Goal: Task Accomplishment & Management: Manage account settings

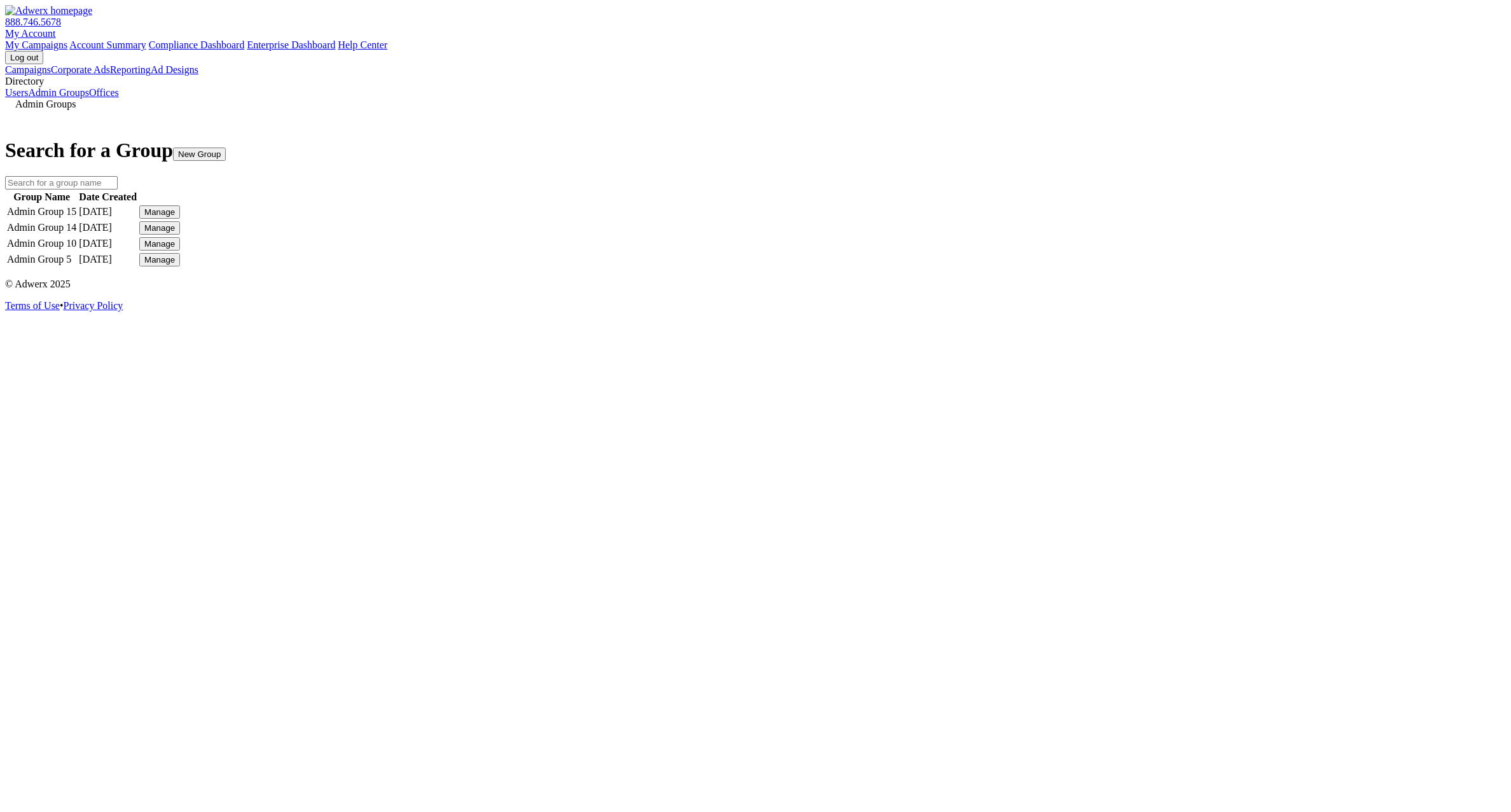
click at [180, 219] on button "Manage" at bounding box center [160, 212] width 41 height 13
click at [1120, 266] on link "Edit Group" at bounding box center [1099, 260] width 46 height 11
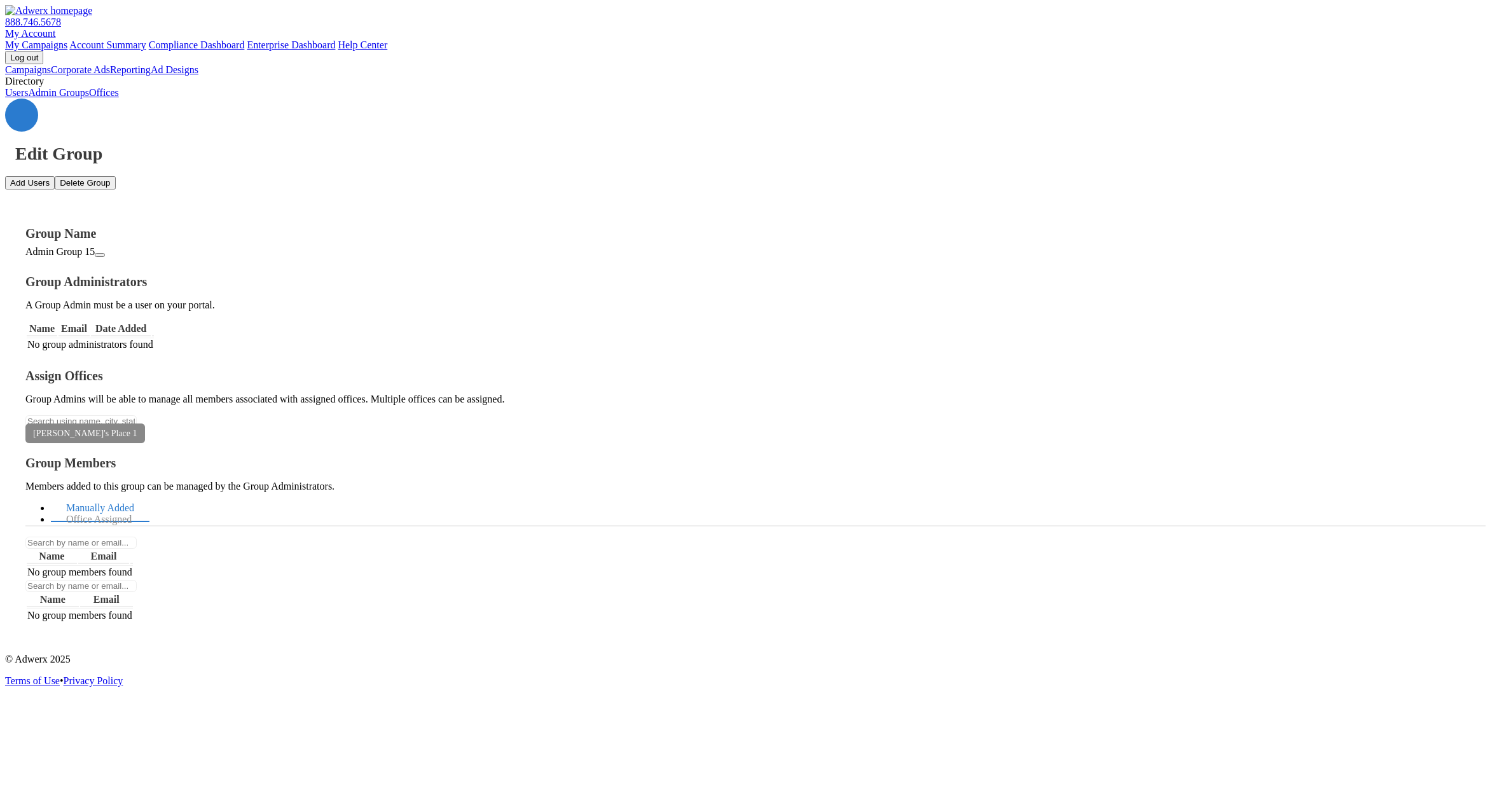
click at [55, 176] on button "Add Users" at bounding box center [30, 183] width 49 height 13
click at [20, 732] on button "×" at bounding box center [13, 739] width 15 height 13
click at [89, 98] on link "Admin Groups" at bounding box center [58, 93] width 61 height 11
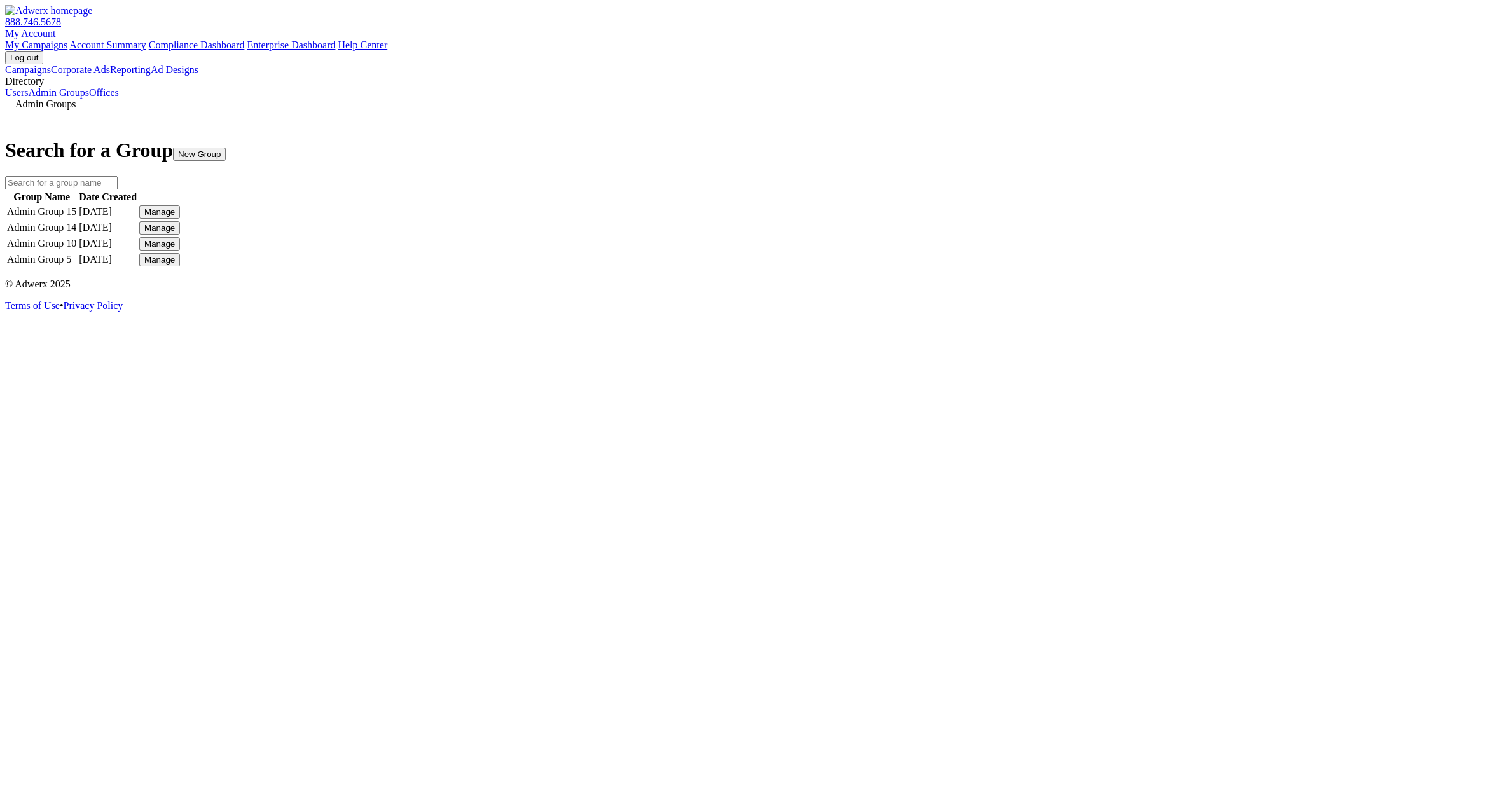
click at [180, 219] on button "Manage" at bounding box center [160, 212] width 41 height 13
click at [1119, 266] on link "Edit Group" at bounding box center [1099, 260] width 46 height 11
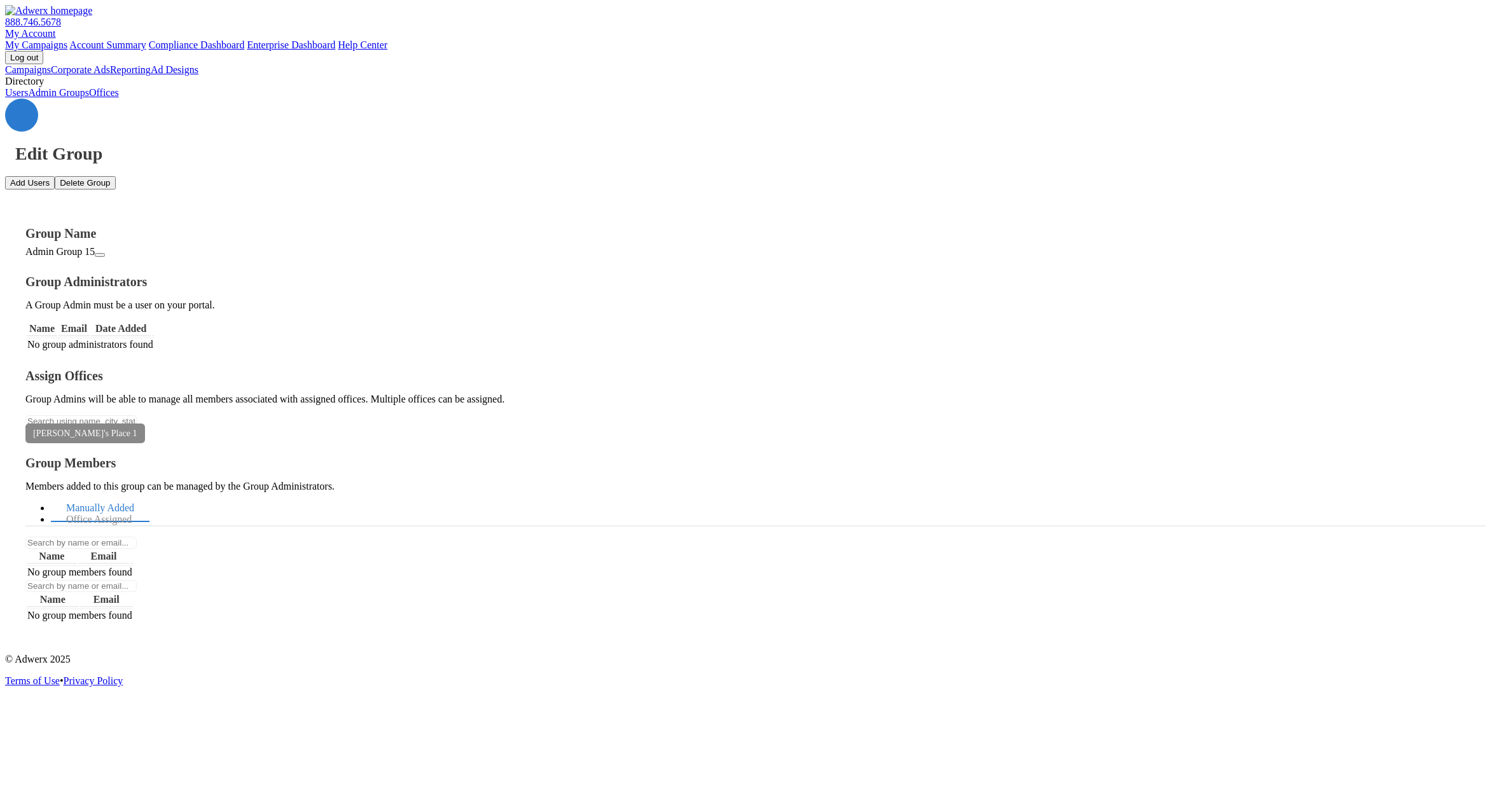
click at [38, 99] on link at bounding box center [22, 115] width 33 height 33
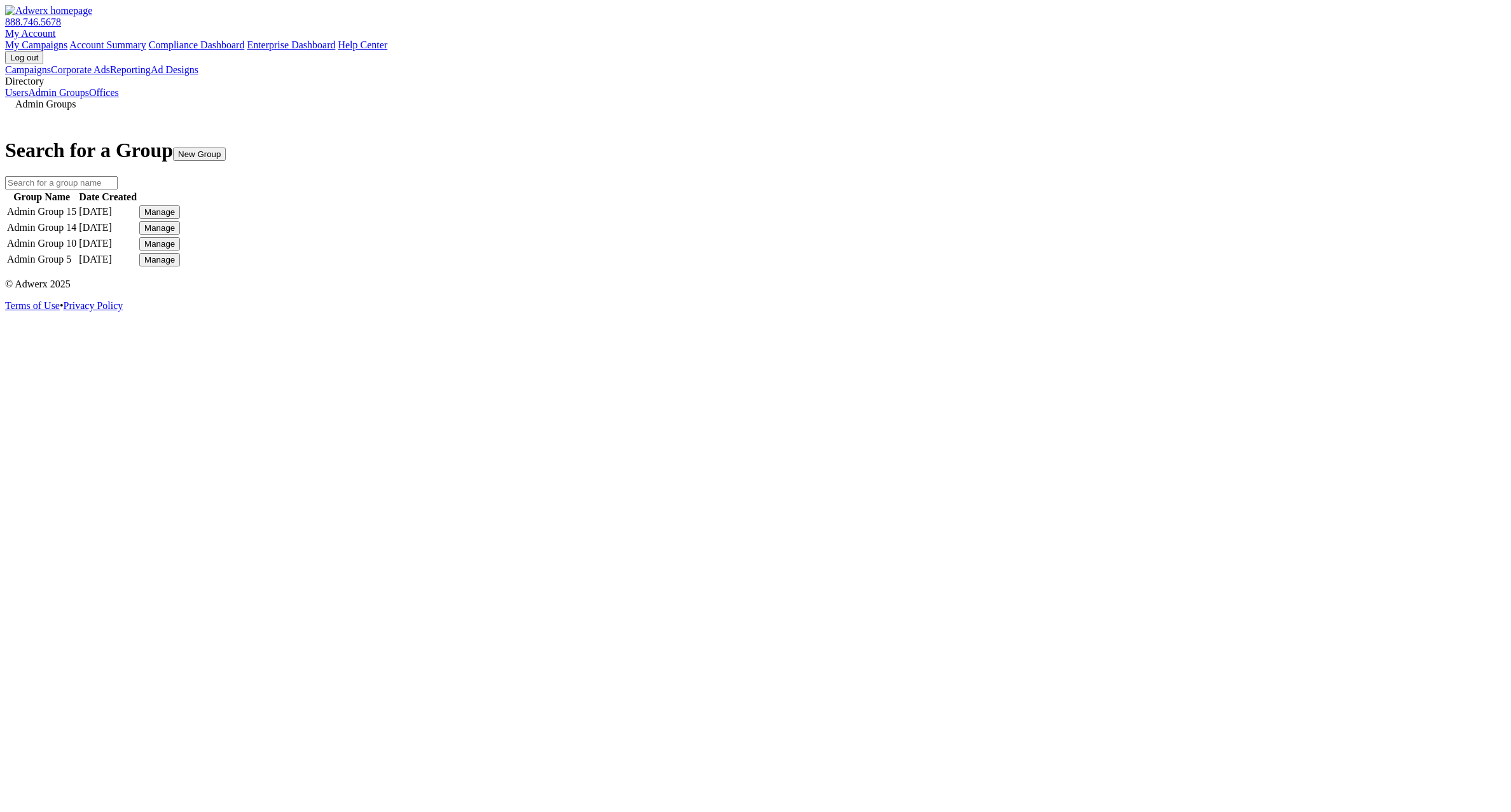
click at [175, 233] on div "Manage" at bounding box center [160, 228] width 31 height 9
click at [1122, 300] on link "Edit Group" at bounding box center [1099, 295] width 46 height 11
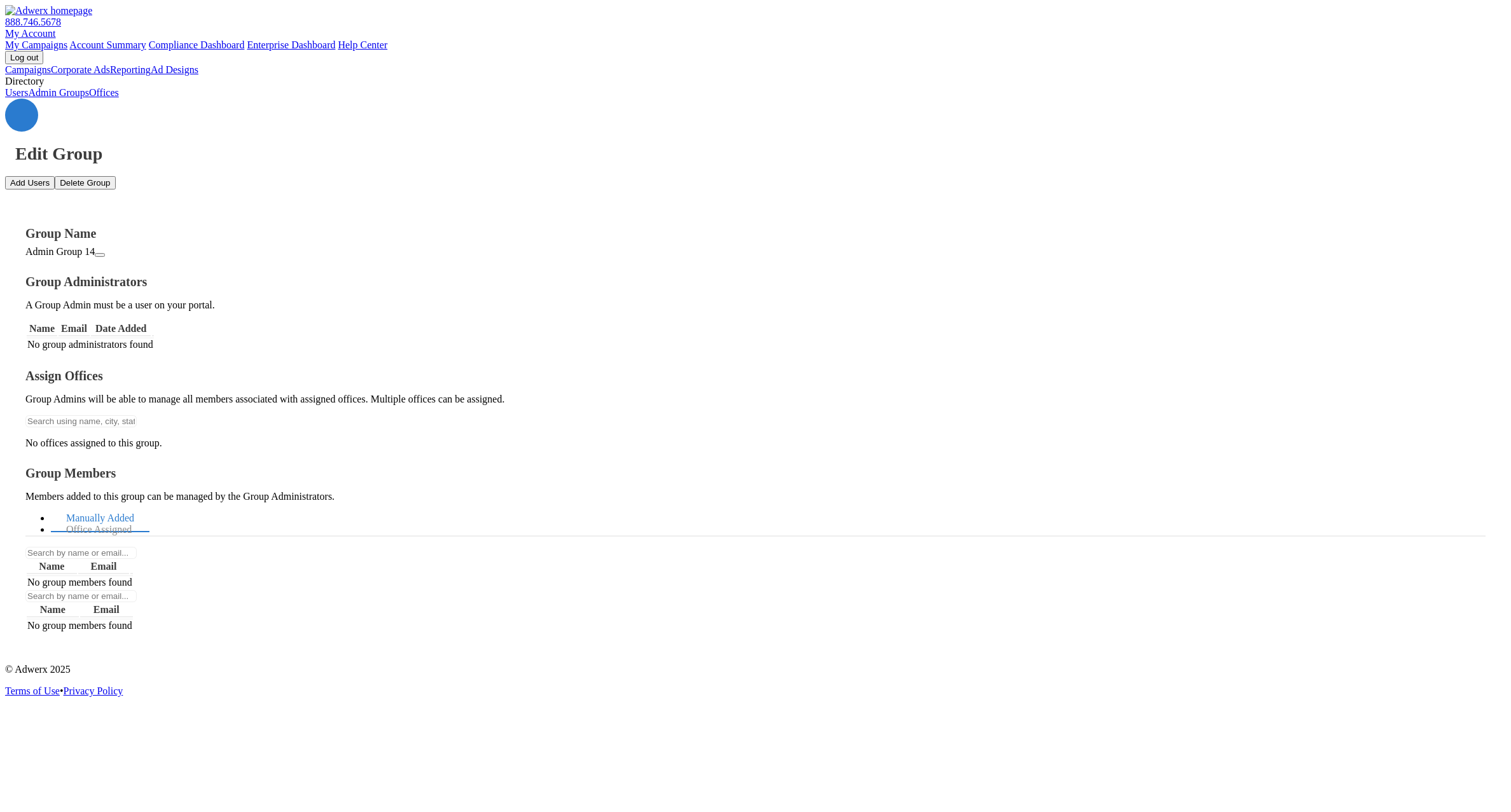
click at [21, 115] on icon at bounding box center [21, 115] width 0 height 0
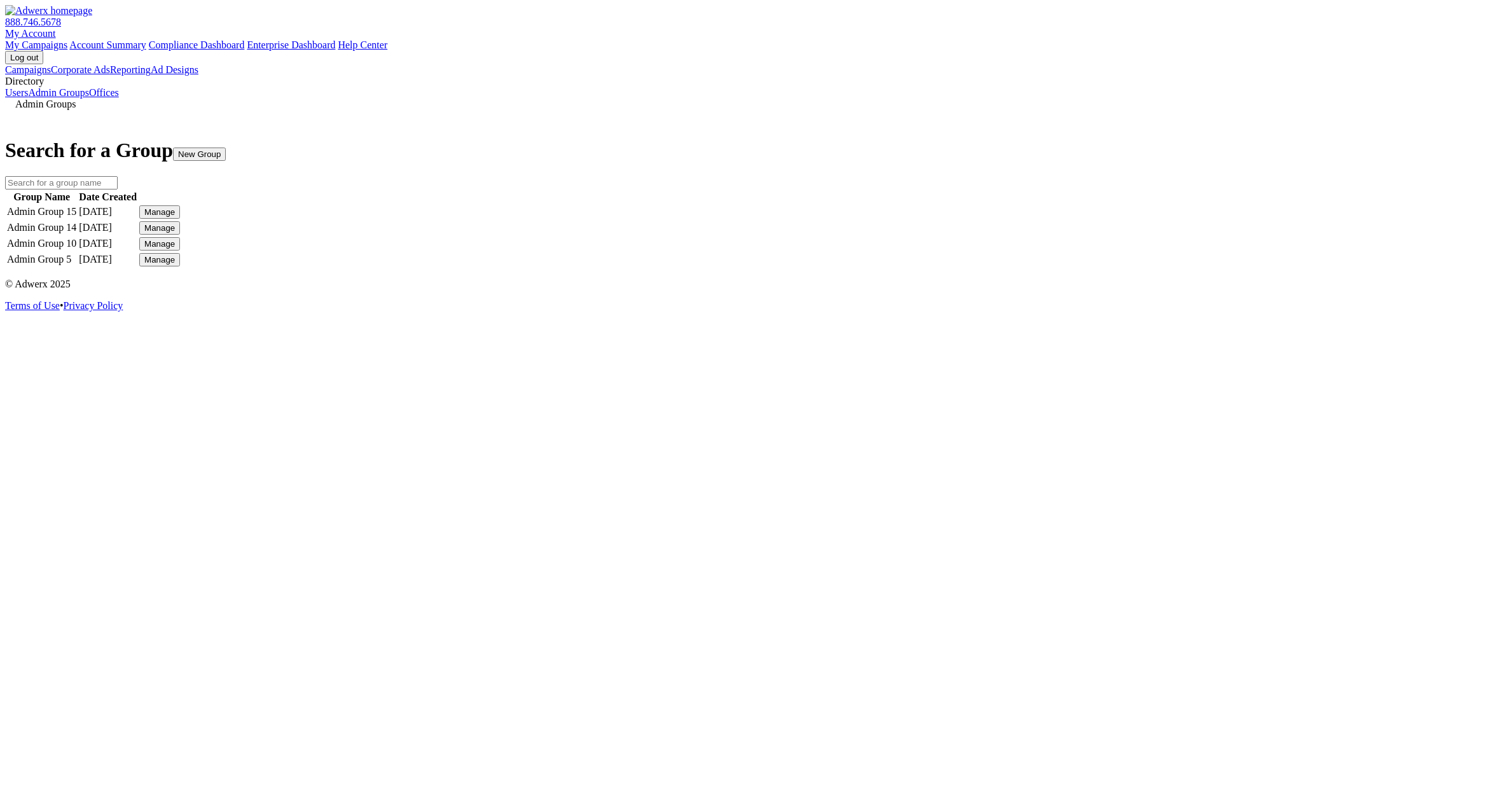
click at [175, 249] on div "Manage" at bounding box center [160, 244] width 31 height 9
click at [1122, 334] on link "Edit Group" at bounding box center [1099, 329] width 46 height 11
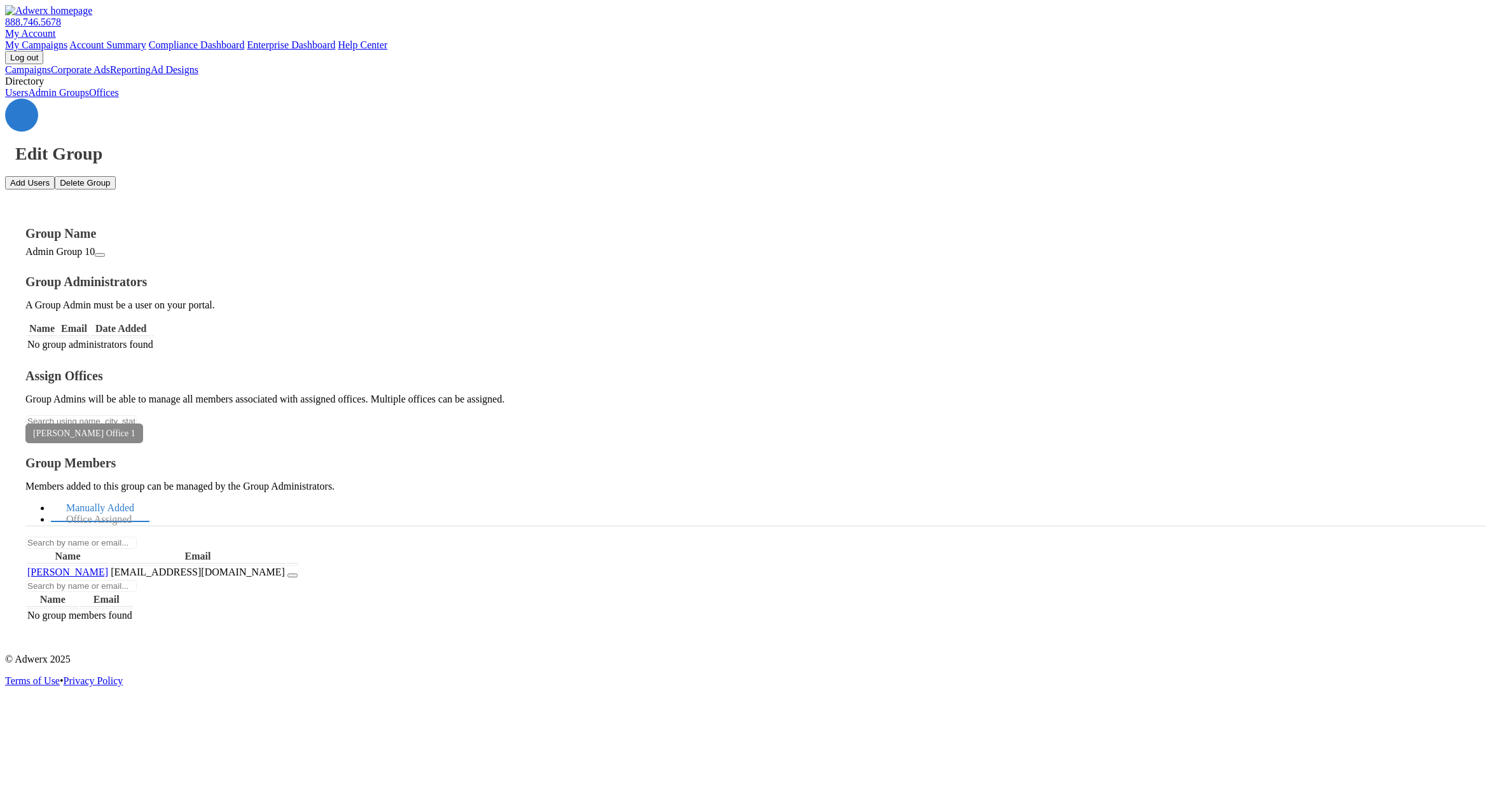
click at [21, 115] on icon at bounding box center [21, 115] width 0 height 0
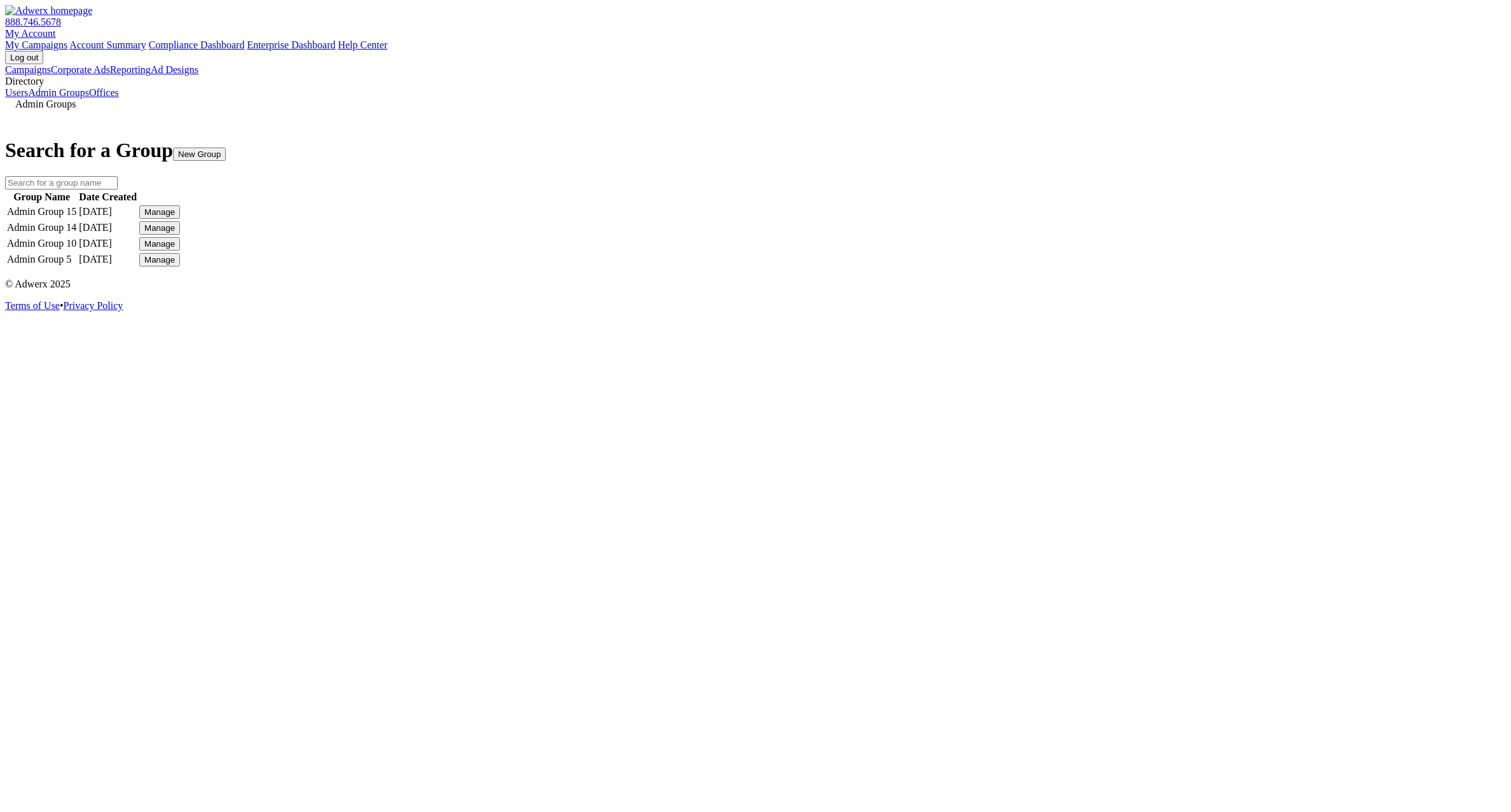
click at [180, 266] on button "Manage" at bounding box center [160, 260] width 41 height 13
click at [1122, 308] on link "Edit Group" at bounding box center [1099, 303] width 46 height 11
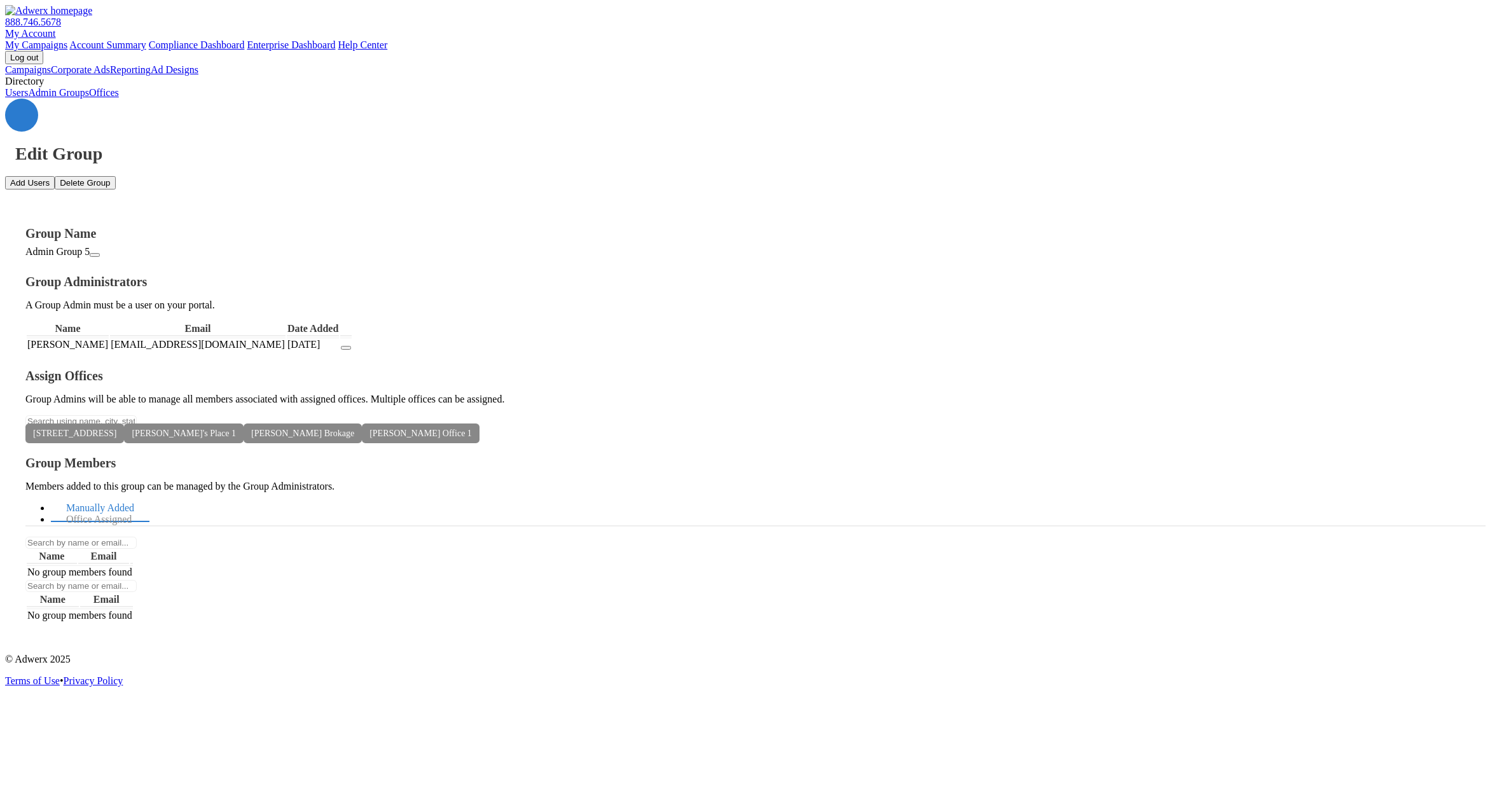
click at [55, 176] on button "Add Users" at bounding box center [30, 183] width 49 height 13
click at [15, 734] on span "×" at bounding box center [13, 739] width 5 height 9
click at [147, 506] on link "Office Assigned" at bounding box center [99, 519] width 96 height 27
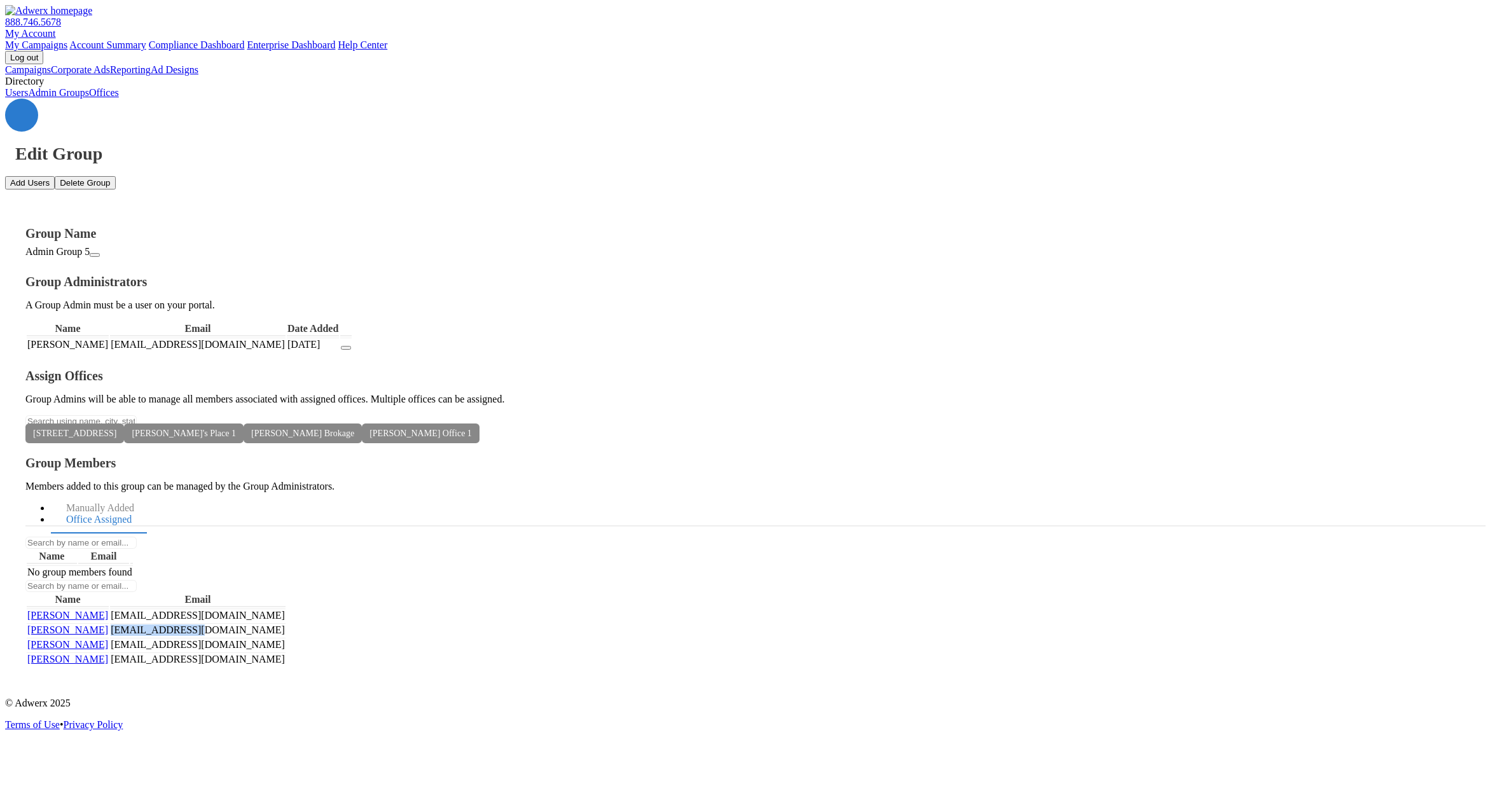
drag, startPoint x: 1199, startPoint y: 362, endPoint x: 1076, endPoint y: 352, distance: 123.4
click at [286, 623] on tr "[PERSON_NAME] [PERSON_NAME][EMAIL_ADDRESS][DOMAIN_NAME]" at bounding box center [156, 630] width 259 height 13
copy td "[EMAIL_ADDRESS][DOMAIN_NAME]"
click at [149, 494] on link "Manually Added" at bounding box center [100, 508] width 99 height 27
click at [55, 176] on button "Add Users" at bounding box center [30, 183] width 49 height 13
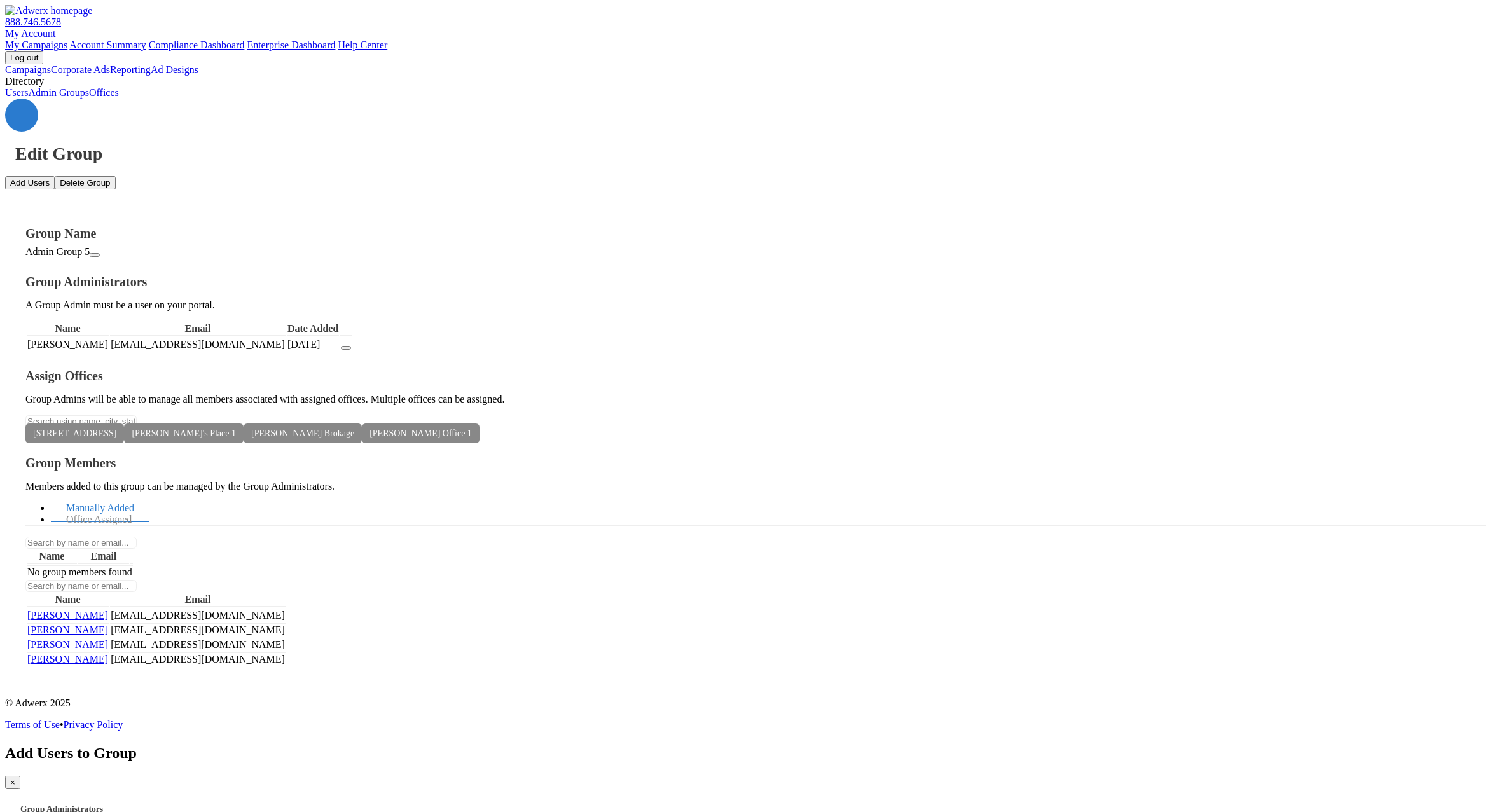
paste textarea "[EMAIL_ADDRESS][DOMAIN_NAME]"
type textarea "[EMAIL_ADDRESS][DOMAIN_NAME]"
click at [15, 777] on span "×" at bounding box center [13, 782] width 5 height 9
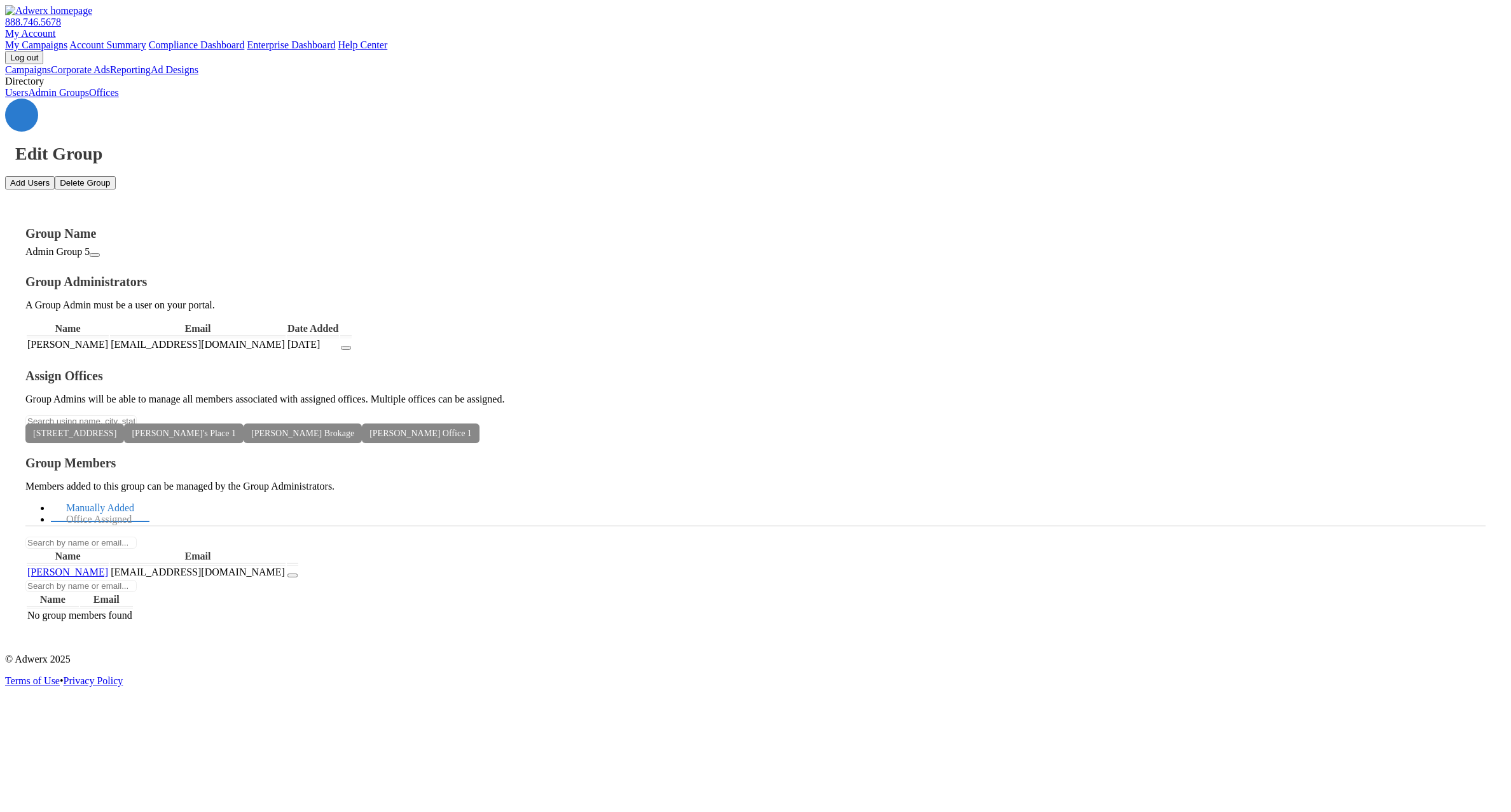
click at [28, 98] on link "Users" at bounding box center [17, 93] width 23 height 11
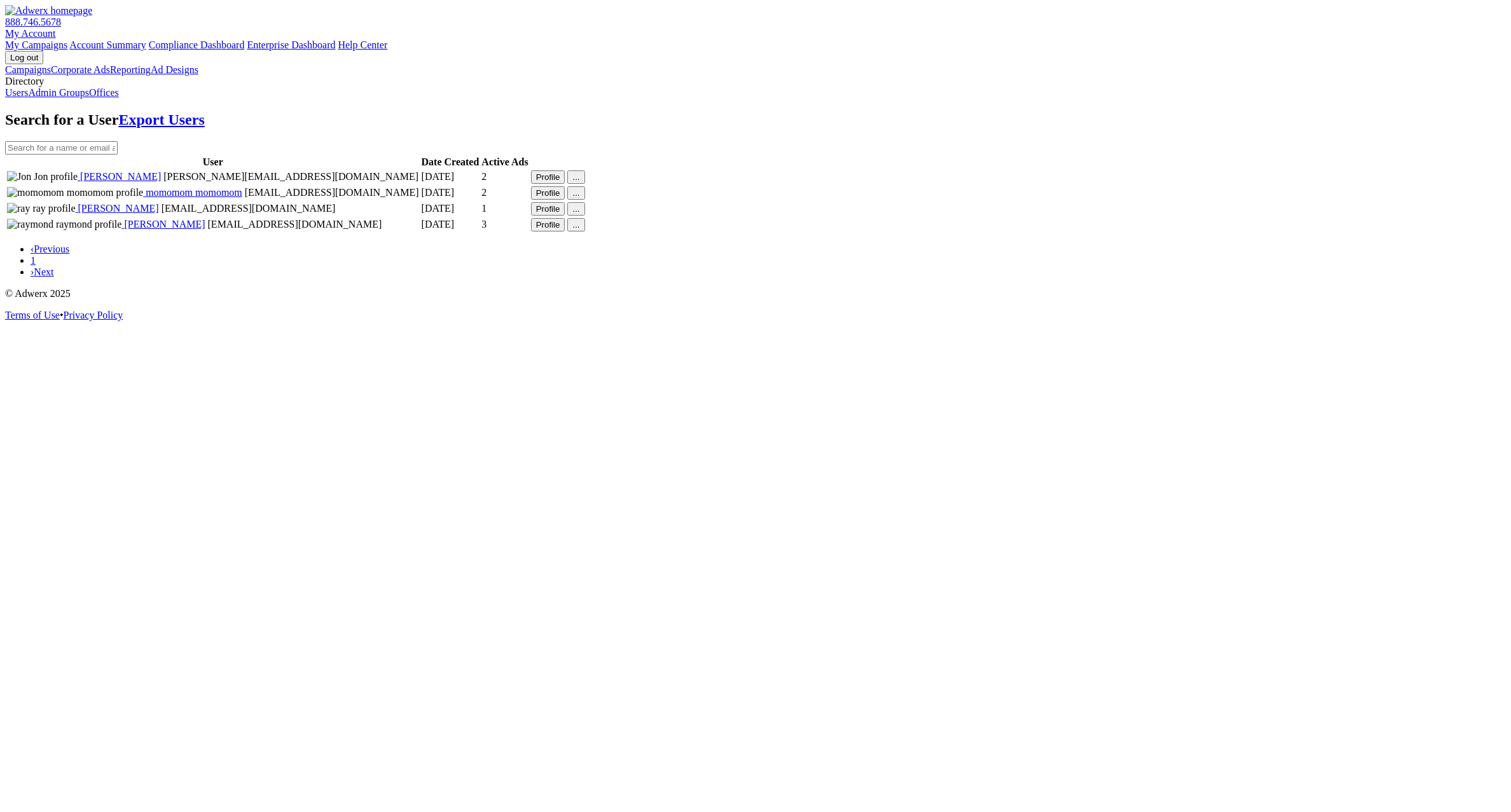
click at [579, 182] on div "..." at bounding box center [576, 177] width 7 height 9
click at [579, 230] on div "..." at bounding box center [576, 225] width 7 height 9
click at [579, 214] on div "..." at bounding box center [576, 209] width 7 height 9
click at [565, 216] on button "Profile" at bounding box center [548, 209] width 34 height 13
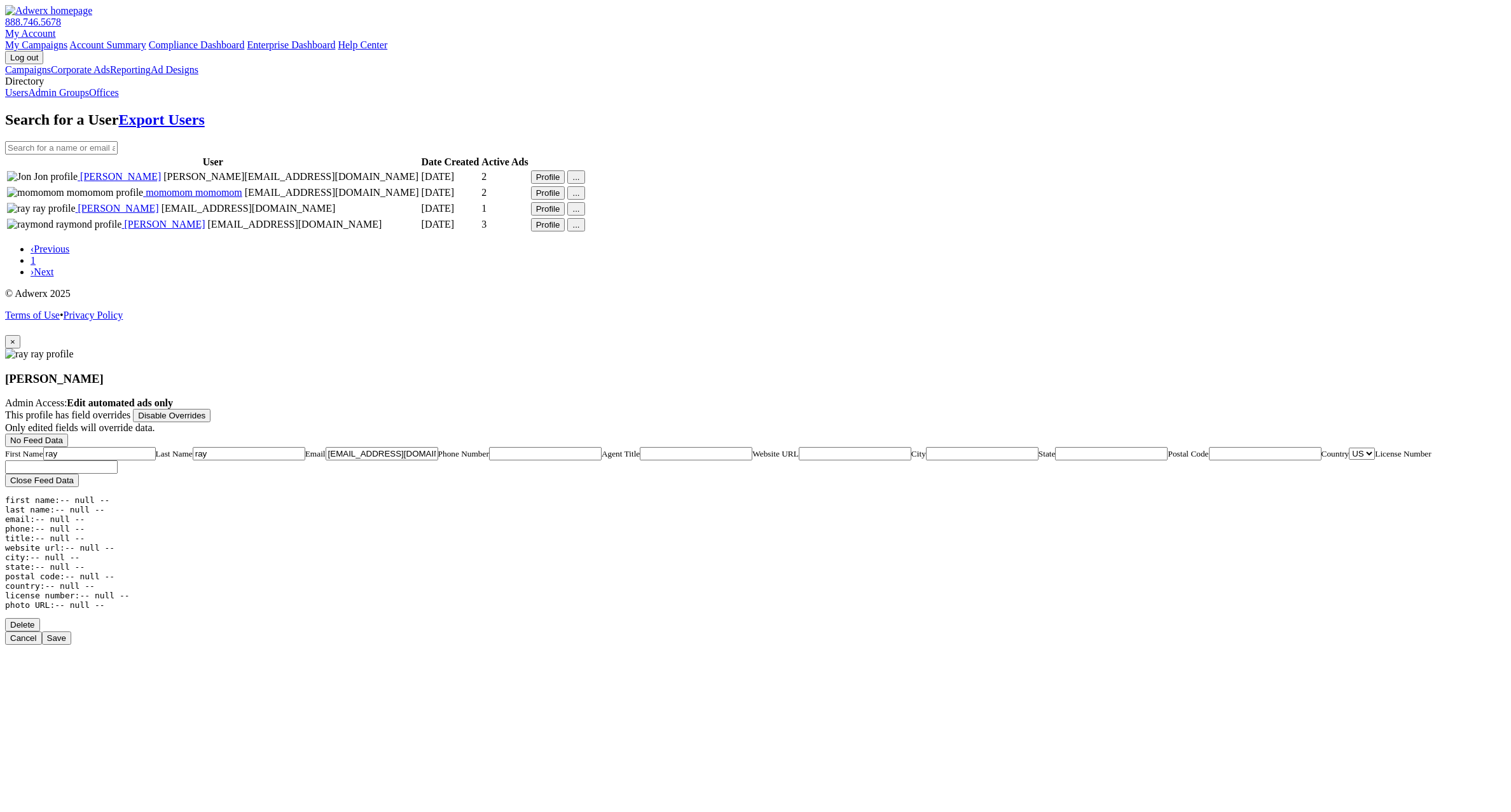
click at [15, 337] on span "×" at bounding box center [13, 342] width 5 height 9
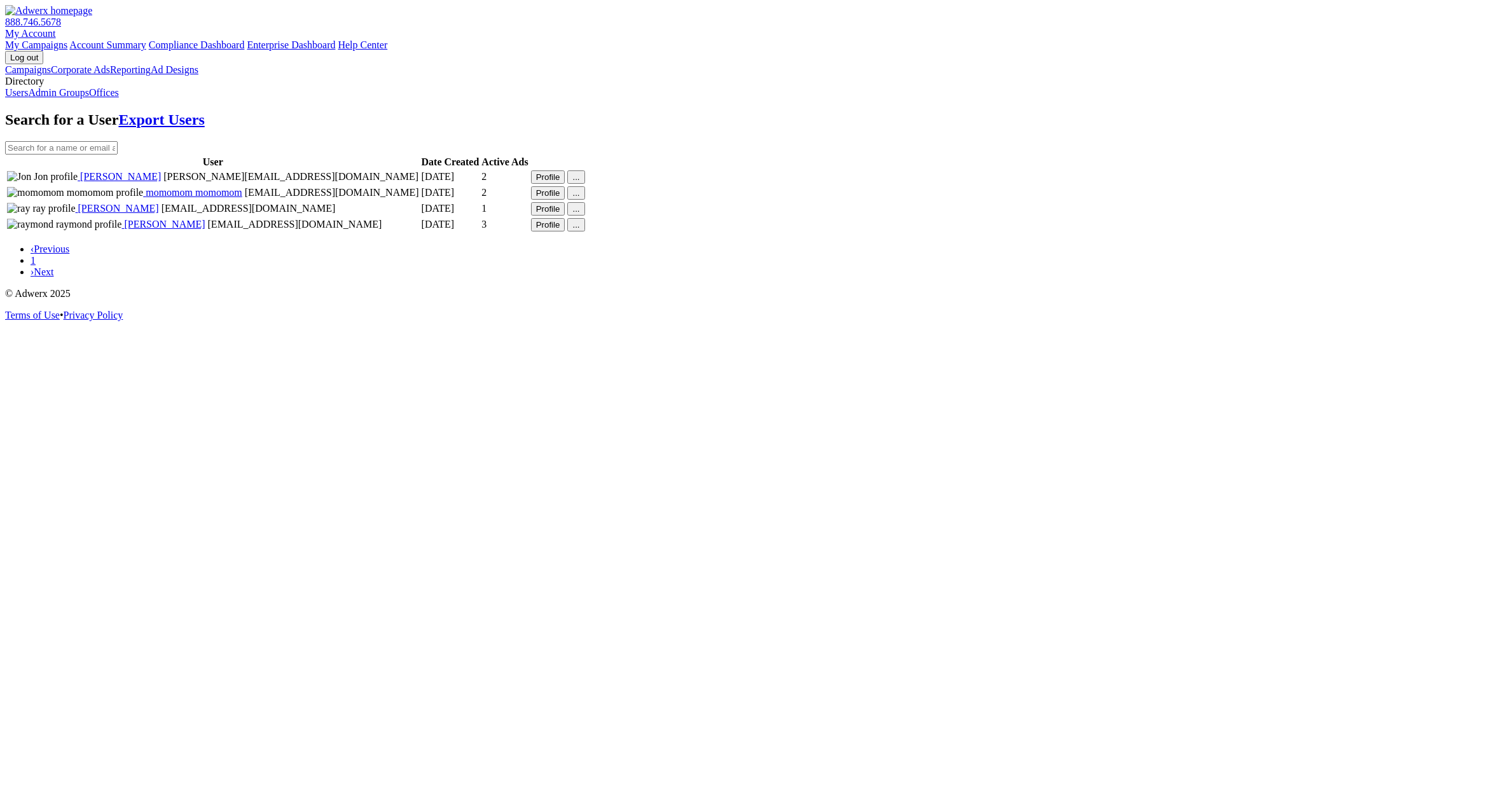
click at [151, 75] on link "Ad Designs" at bounding box center [174, 69] width 47 height 11
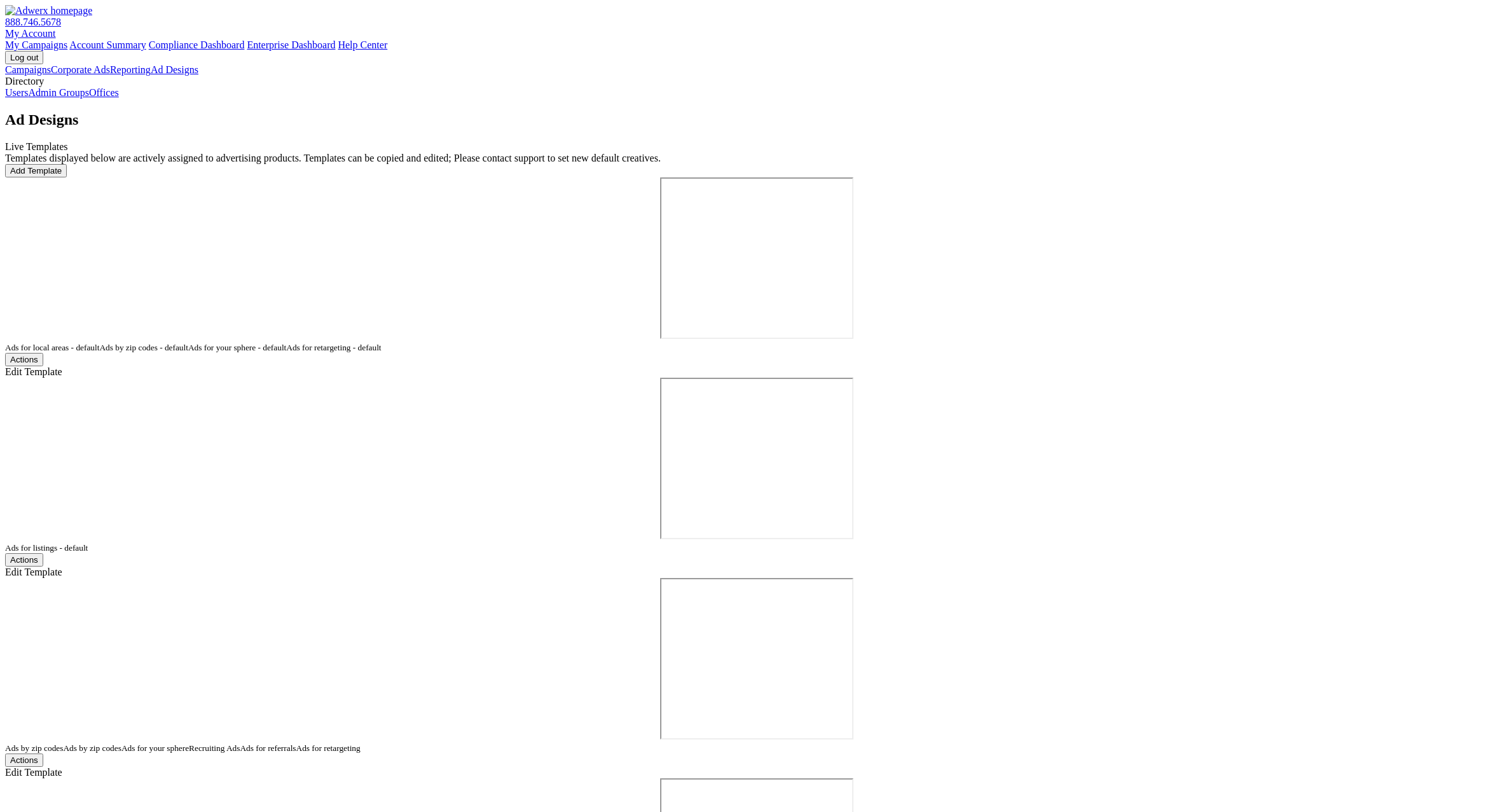
click at [84, 75] on link "Corporate Ads" at bounding box center [80, 69] width 59 height 11
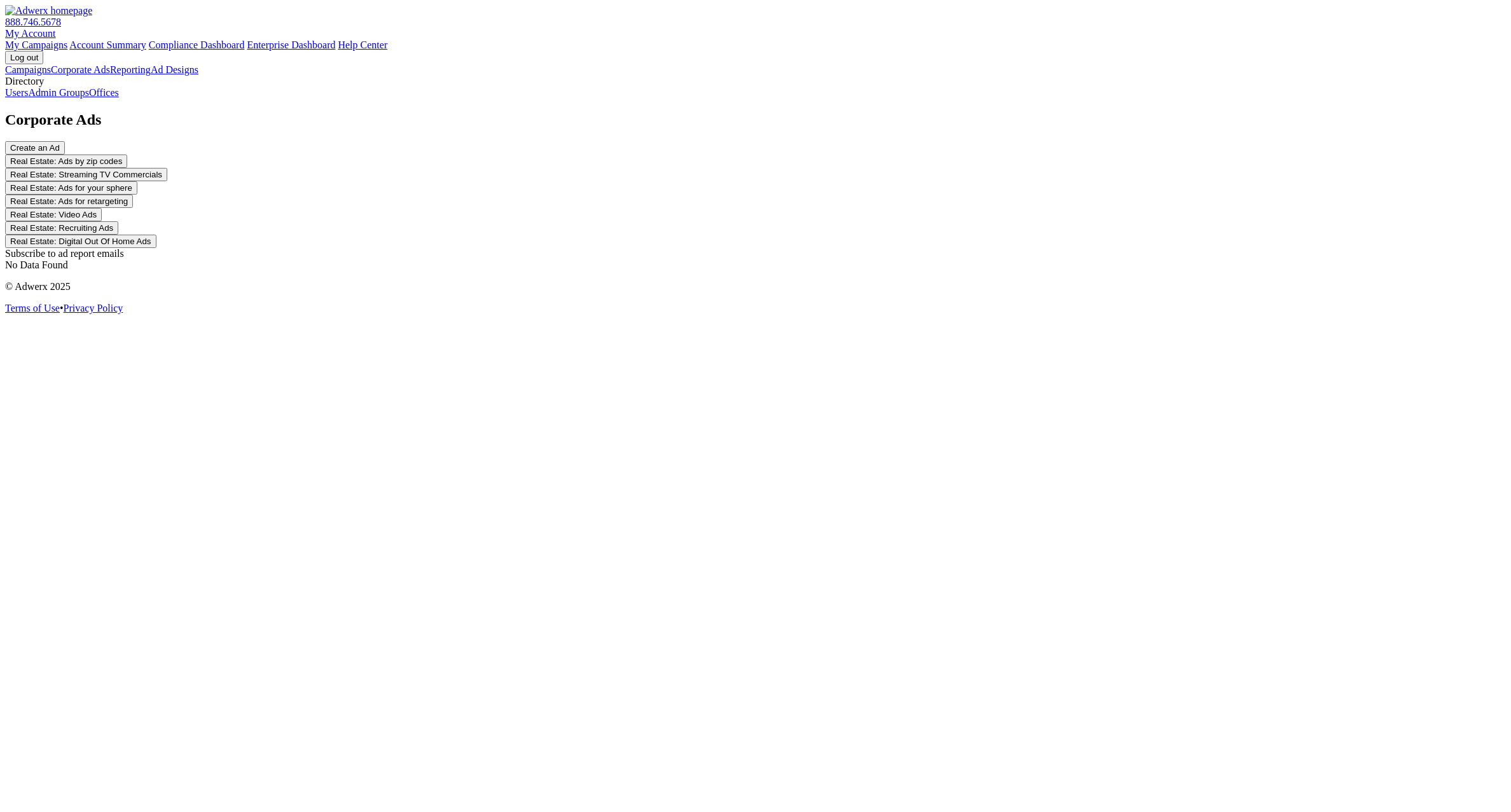
click at [51, 75] on link "Campaigns" at bounding box center [28, 69] width 46 height 11
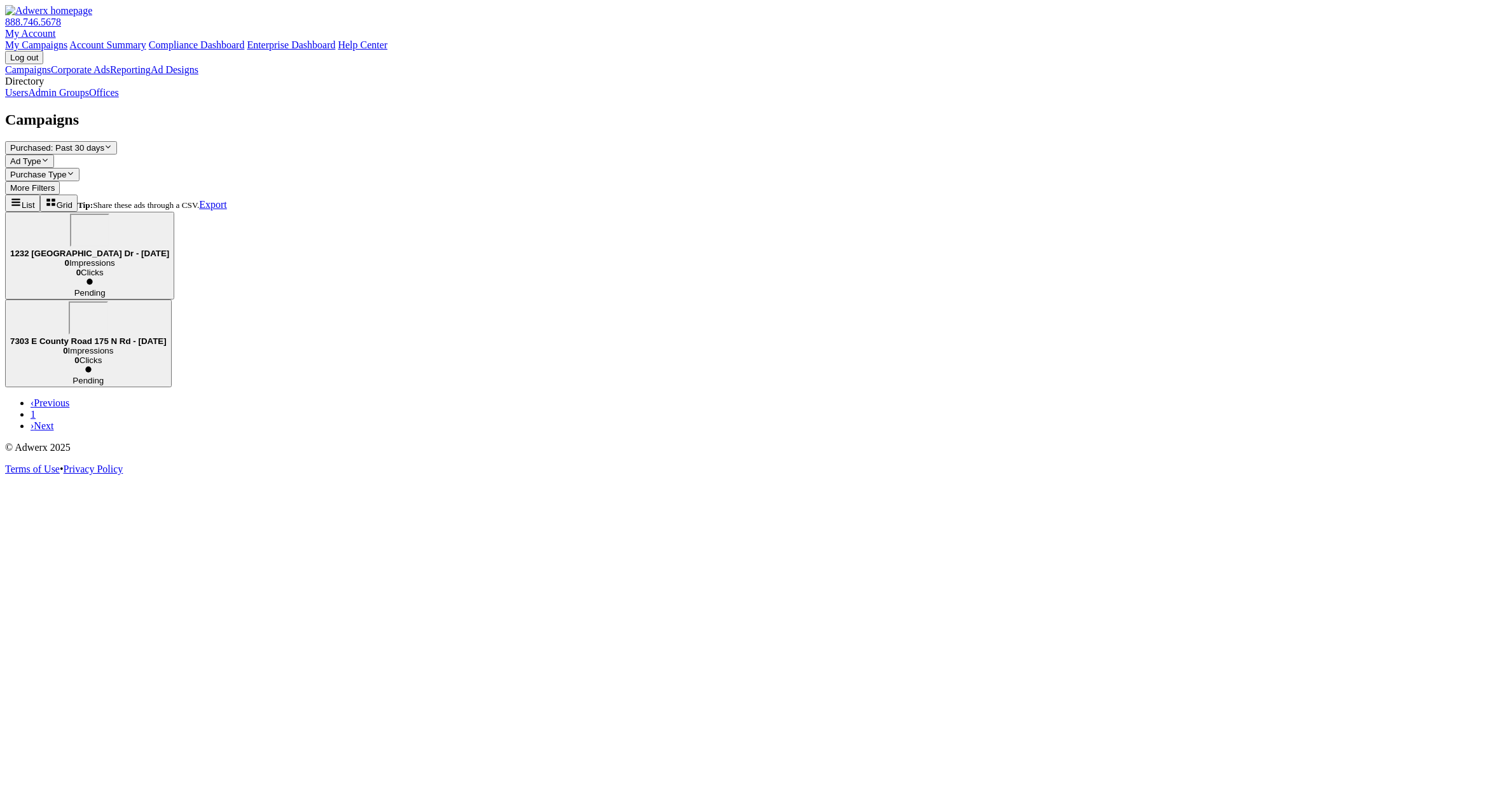
click at [89, 98] on link "Admin Groups" at bounding box center [58, 93] width 61 height 11
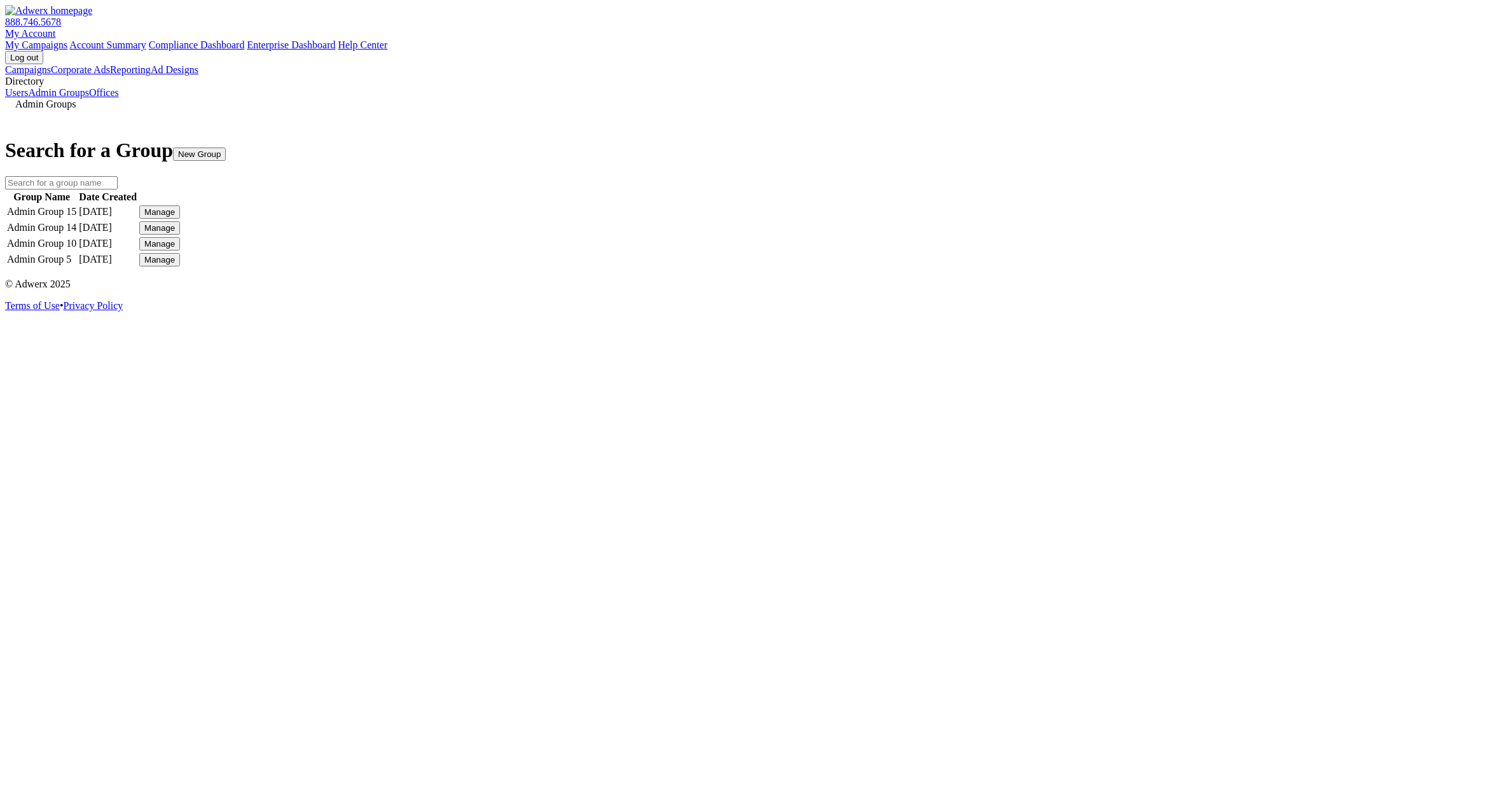
click at [89, 98] on link "Offices" at bounding box center [103, 93] width 30 height 11
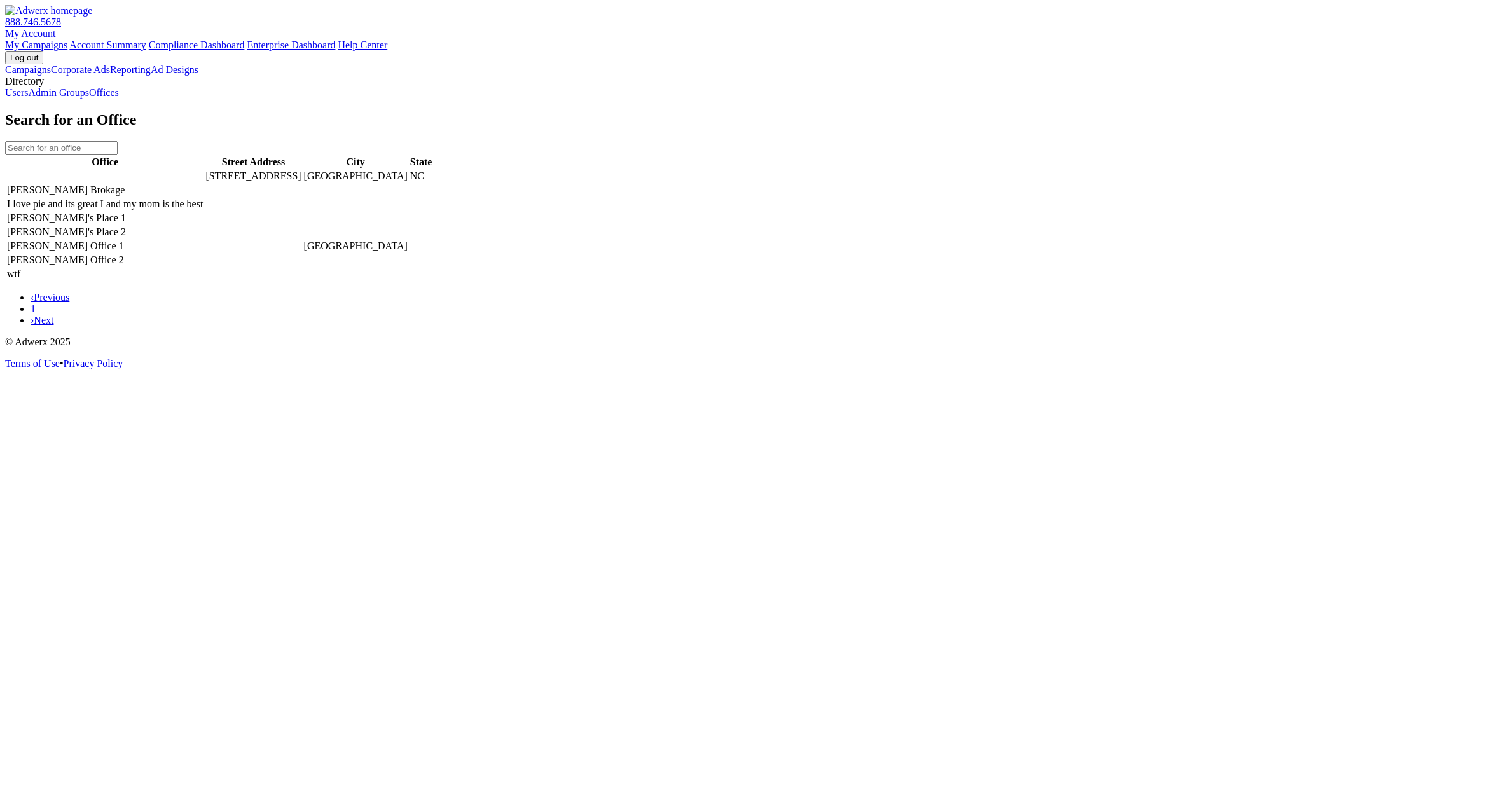
click at [28, 98] on link "Users" at bounding box center [17, 93] width 23 height 11
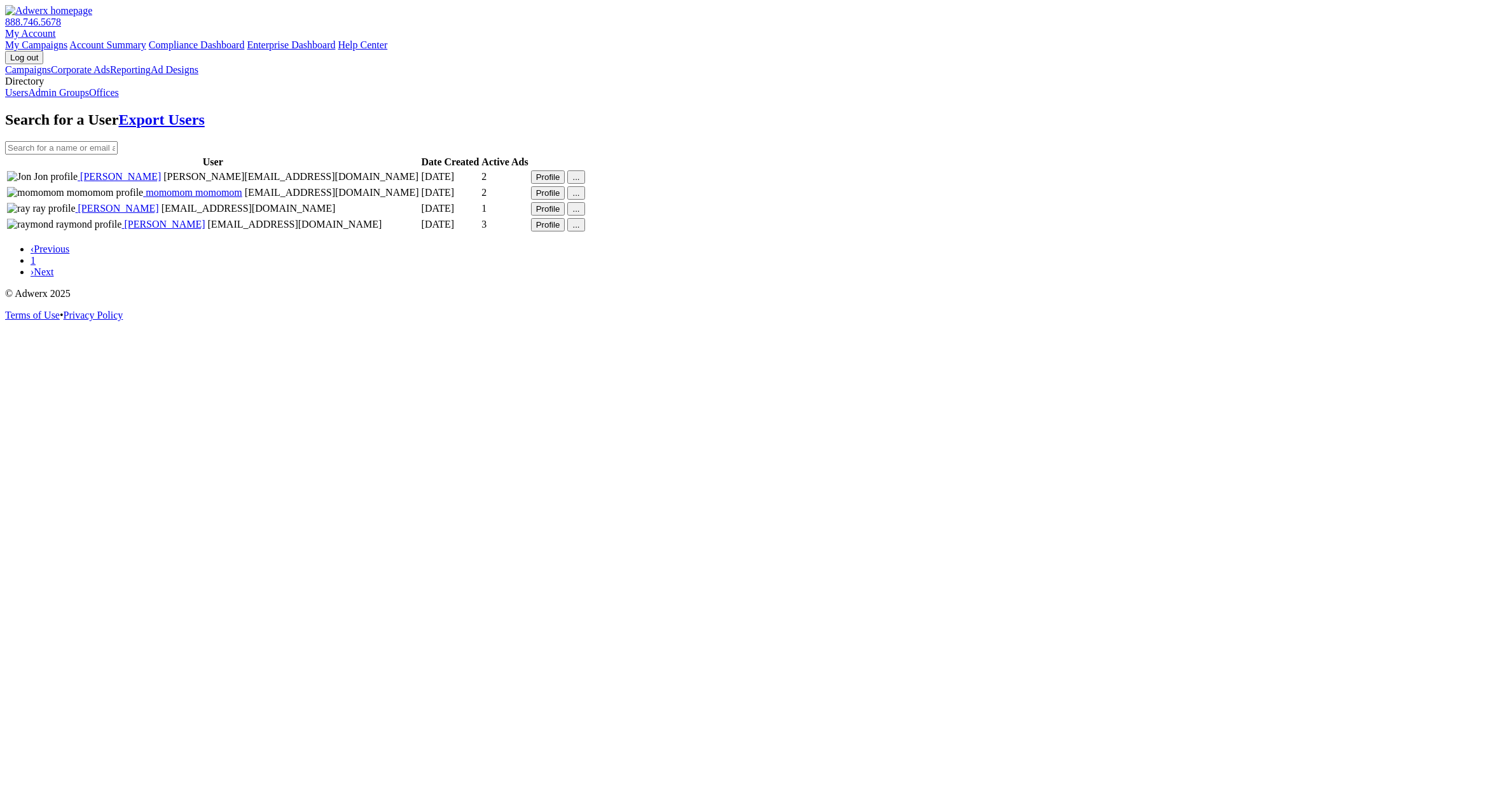
click at [585, 183] on button "..." at bounding box center [576, 177] width 17 height 13
click at [579, 230] on div "..." at bounding box center [576, 225] width 7 height 9
click at [566, 232] on td "Profile" at bounding box center [548, 225] width 35 height 15
click at [565, 232] on button "Profile" at bounding box center [548, 225] width 34 height 13
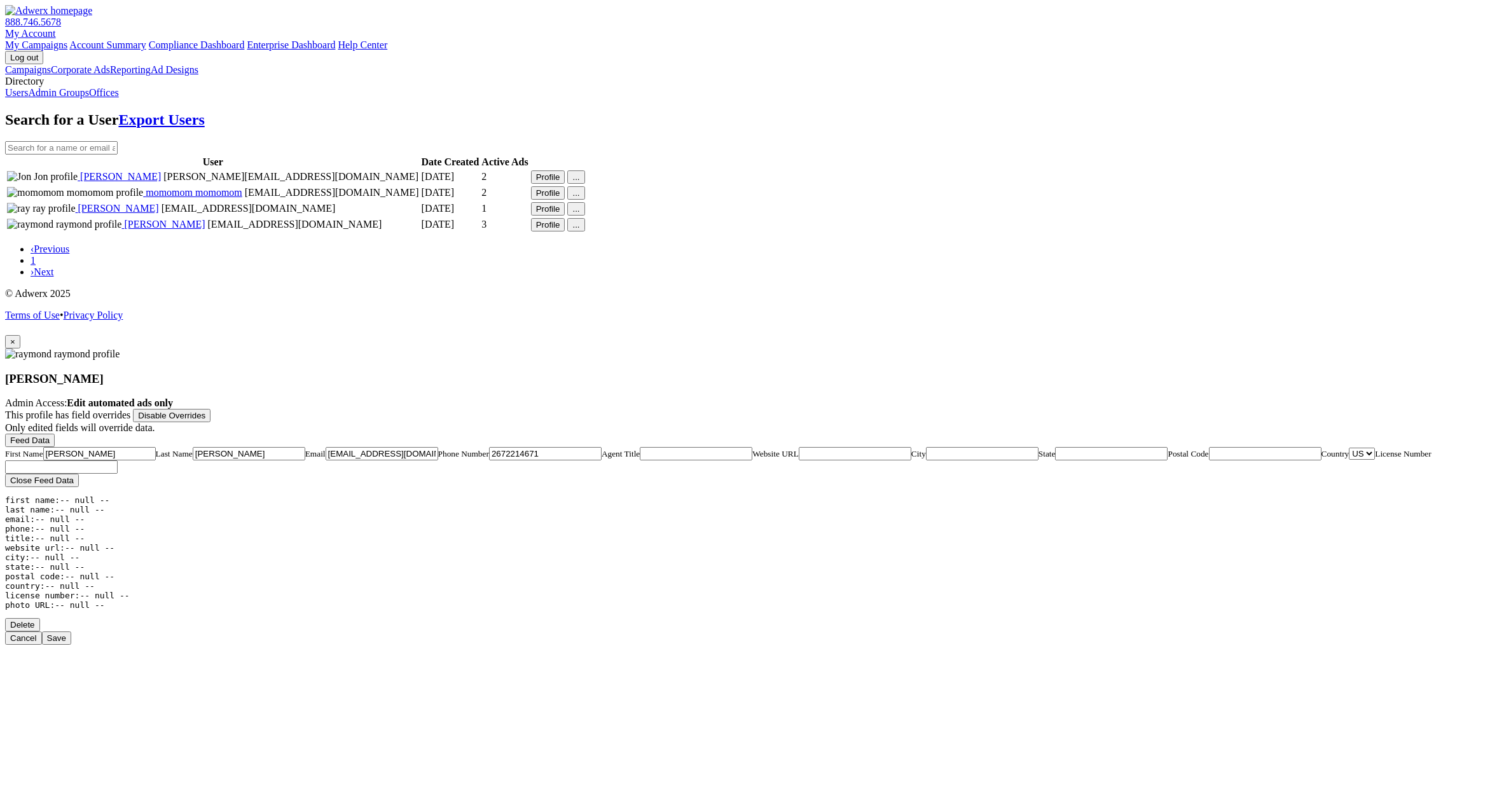
click at [15, 337] on span "×" at bounding box center [13, 342] width 5 height 9
